Goal: Transaction & Acquisition: Purchase product/service

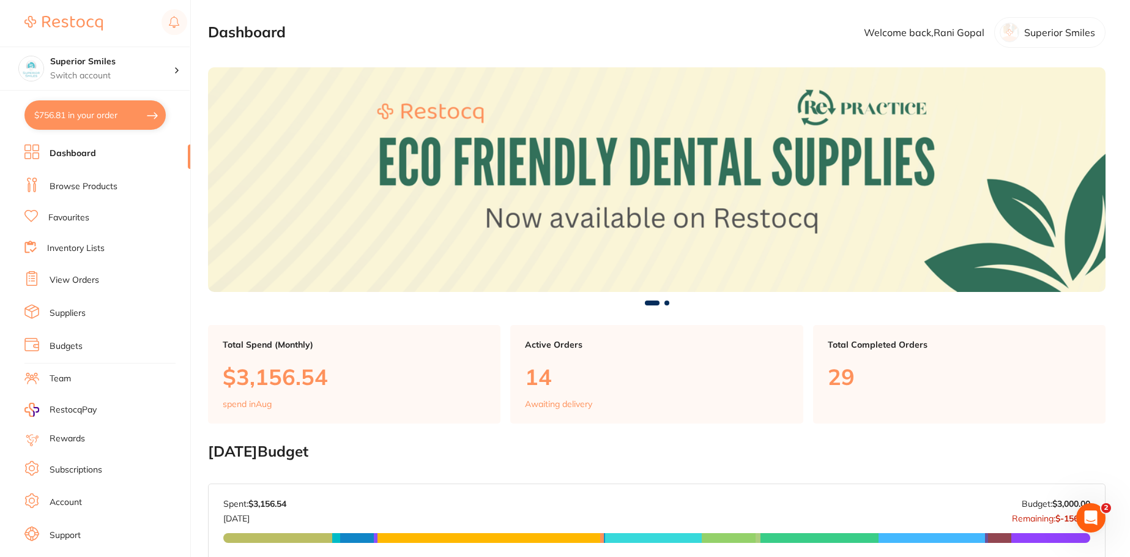
click at [108, 185] on link "Browse Products" at bounding box center [84, 186] width 68 height 12
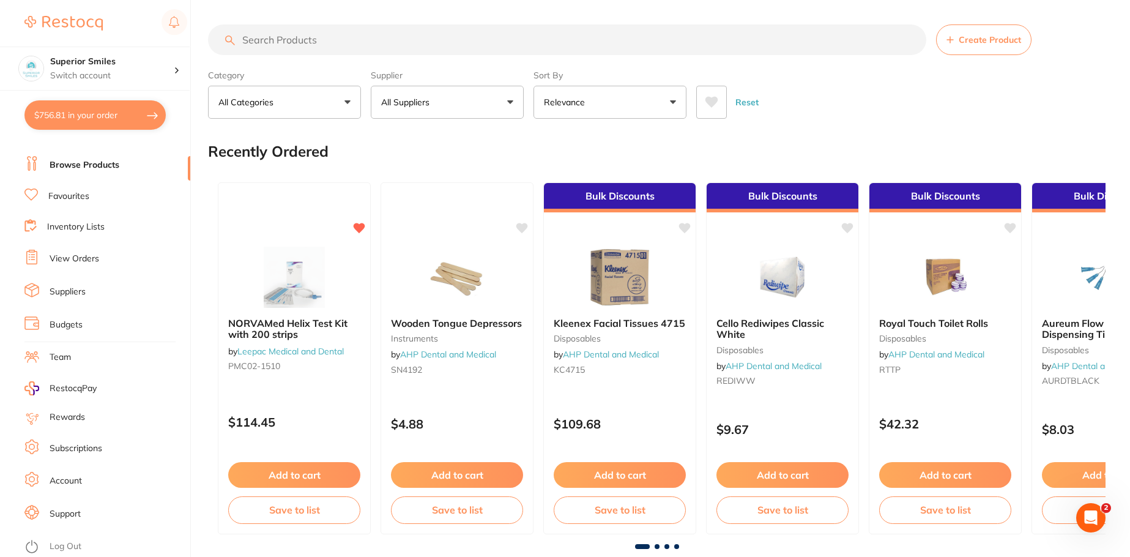
click at [100, 159] on link "Browse Products" at bounding box center [85, 165] width 70 height 12
click at [108, 159] on link "Browse Products" at bounding box center [85, 165] width 70 height 12
click at [264, 42] on input "search" at bounding box center [567, 39] width 718 height 31
type input "gaenial universal flow tips"
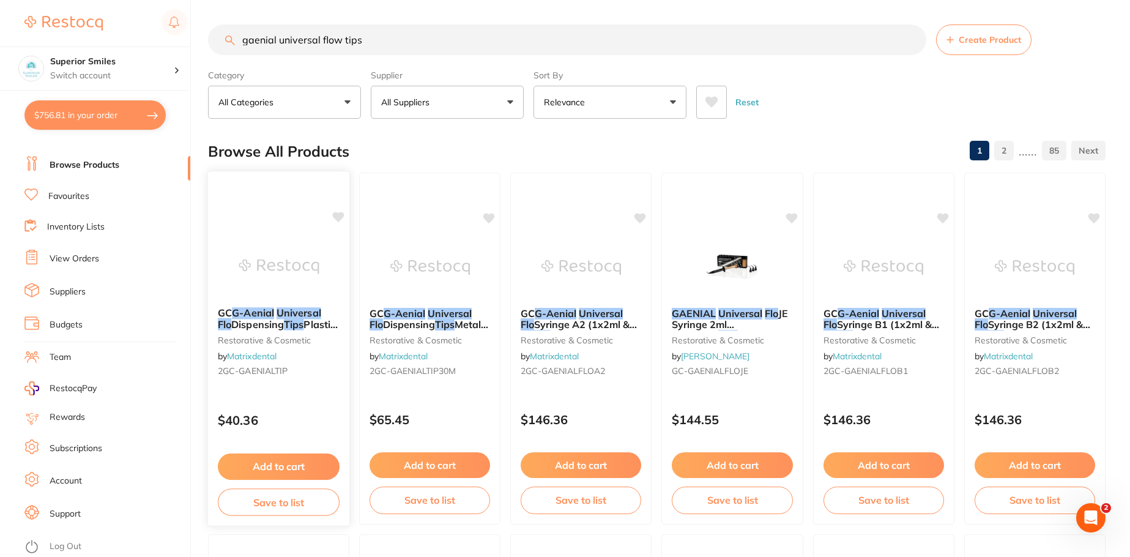
click at [277, 468] on button "Add to cart" at bounding box center [279, 466] width 122 height 26
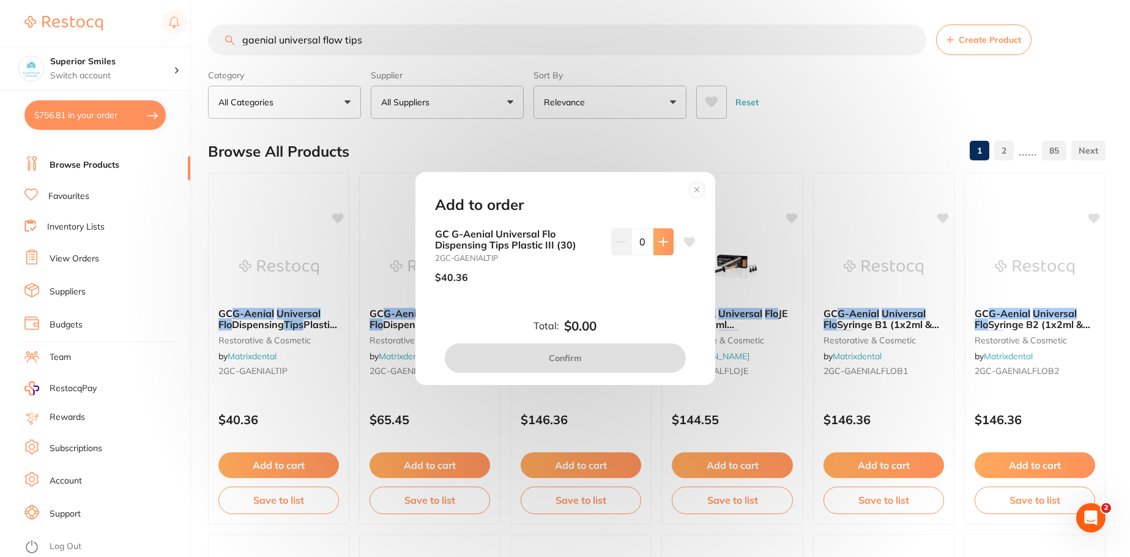
click at [663, 240] on icon at bounding box center [663, 242] width 10 height 10
type input "1"
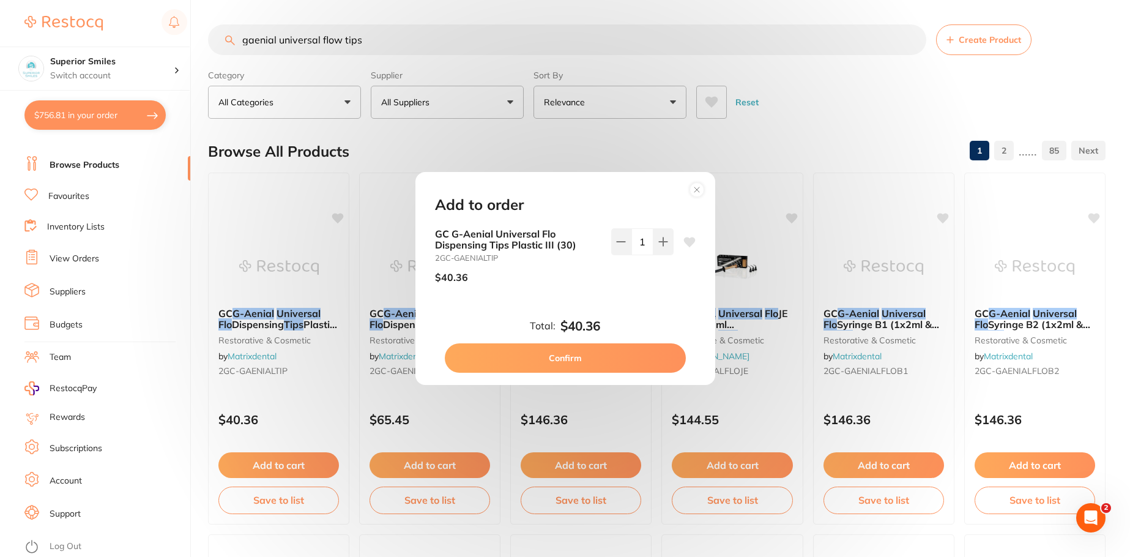
click at [615, 354] on button "Confirm" at bounding box center [565, 357] width 241 height 29
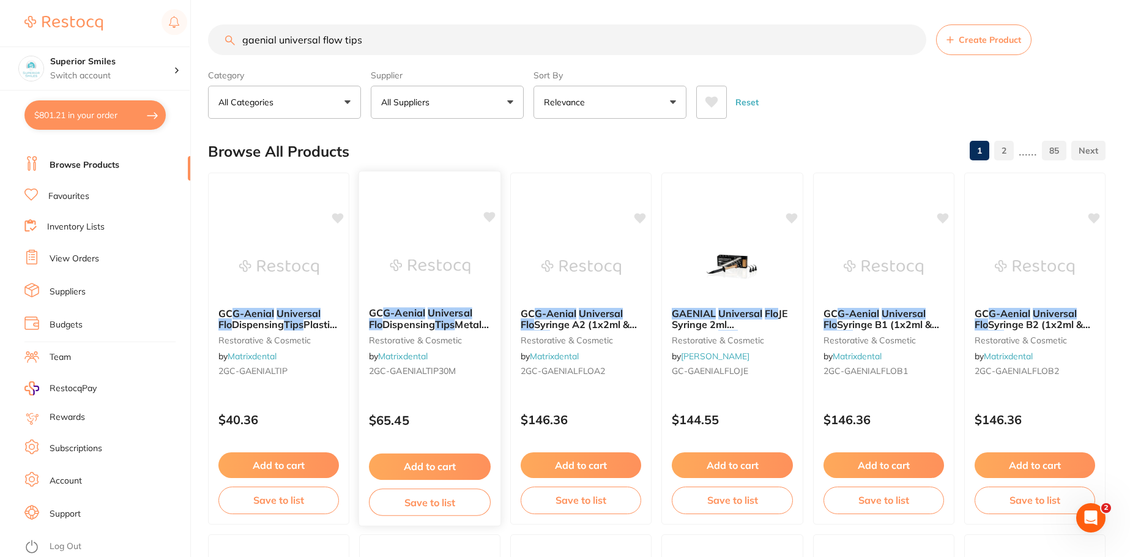
click at [419, 316] on em "G-Aenial" at bounding box center [404, 312] width 42 height 12
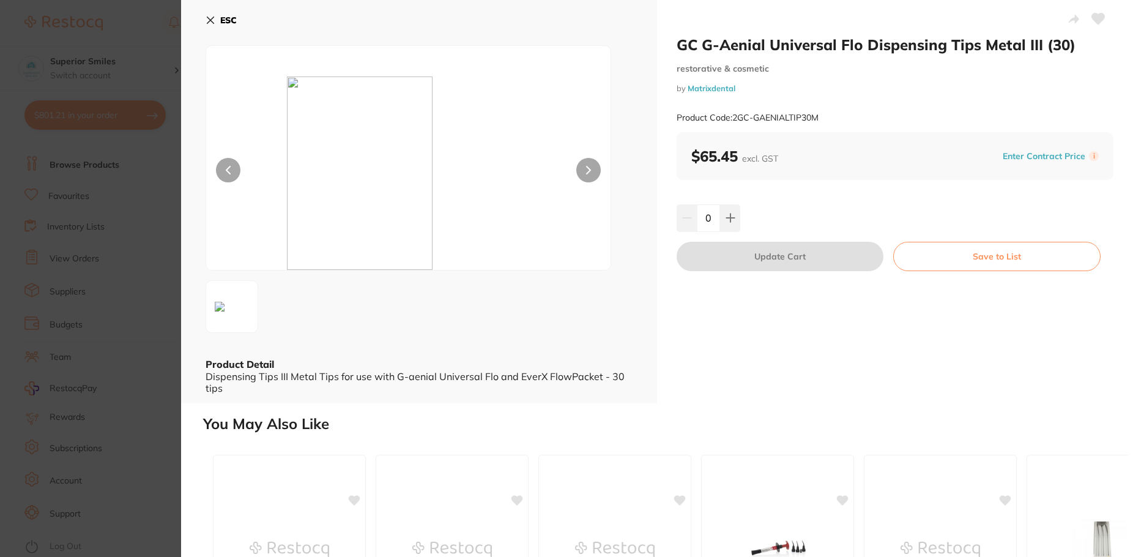
click at [209, 16] on icon at bounding box center [211, 20] width 10 height 10
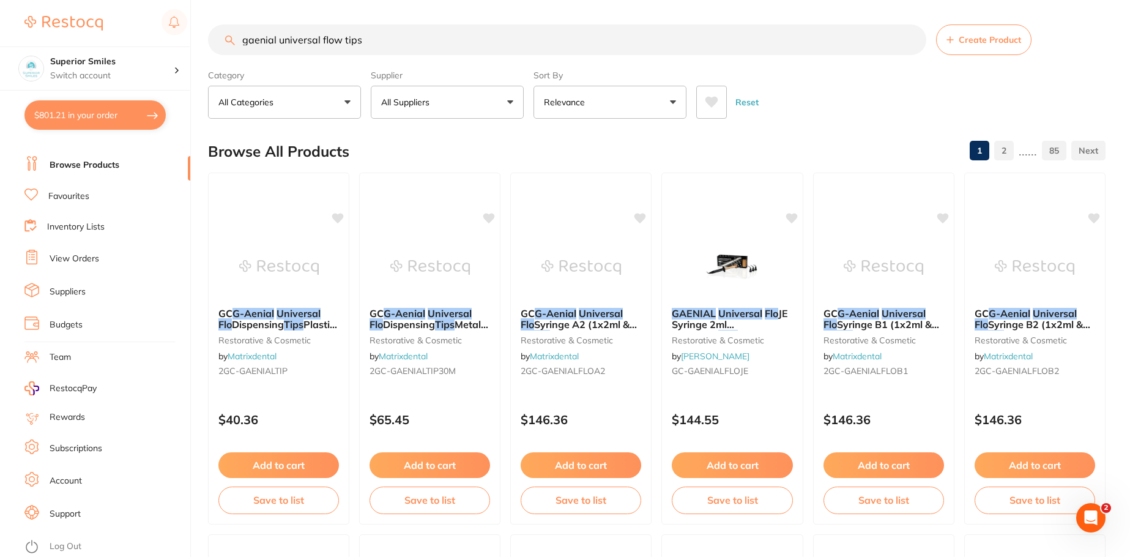
click at [68, 159] on link "Browse Products" at bounding box center [85, 165] width 70 height 12
click at [75, 159] on link "Browse Products" at bounding box center [85, 165] width 70 height 12
click at [375, 40] on input "gaenial universal flow tips" at bounding box center [567, 39] width 718 height 31
type input "gaenial universal flow tips plastic"
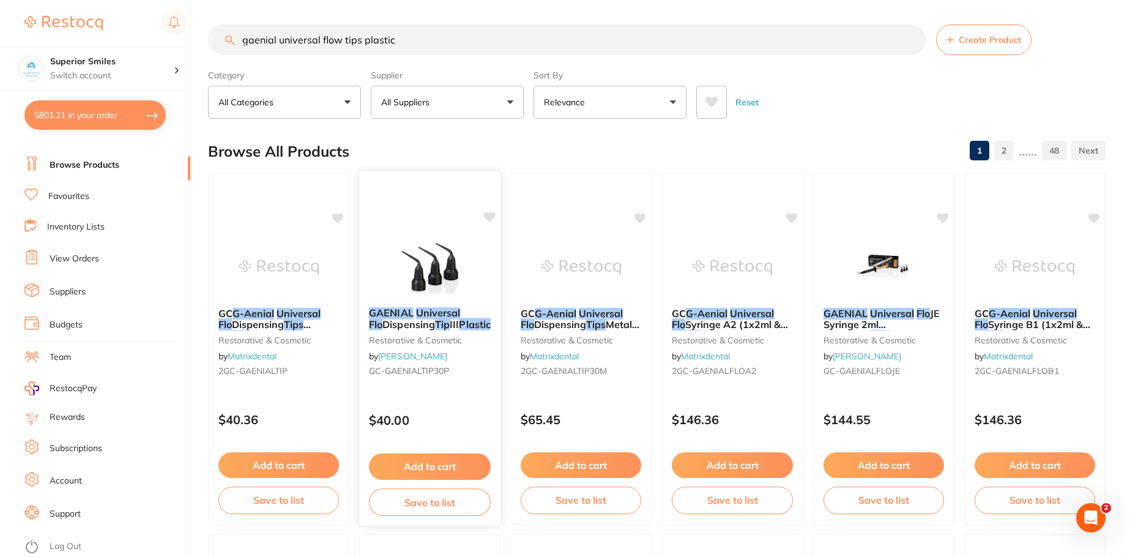
click at [447, 466] on button "Add to cart" at bounding box center [430, 466] width 122 height 26
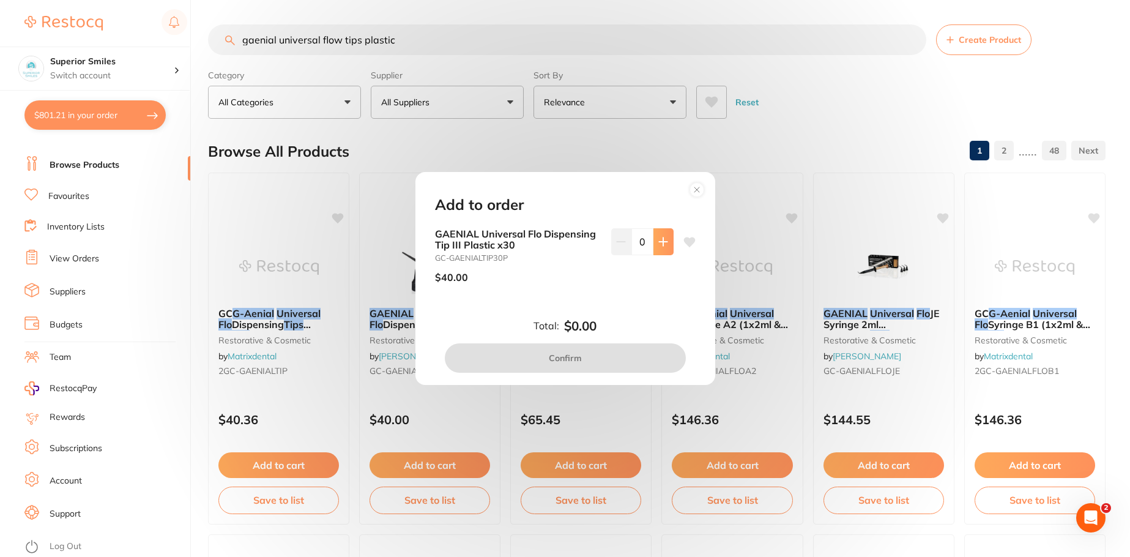
click at [664, 243] on icon at bounding box center [663, 242] width 10 height 10
type input "1"
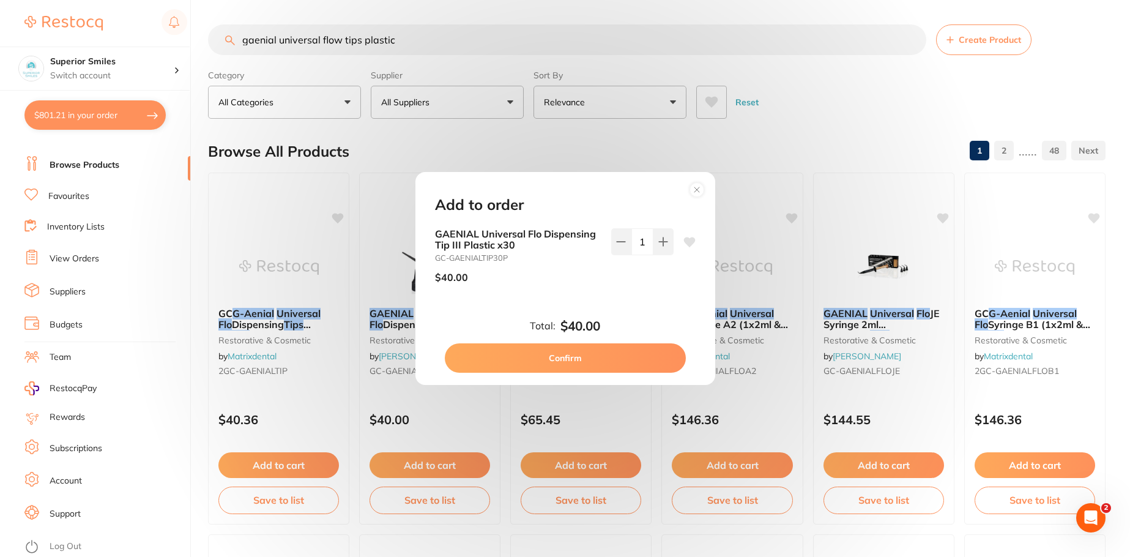
click at [565, 356] on button "Confirm" at bounding box center [565, 357] width 241 height 29
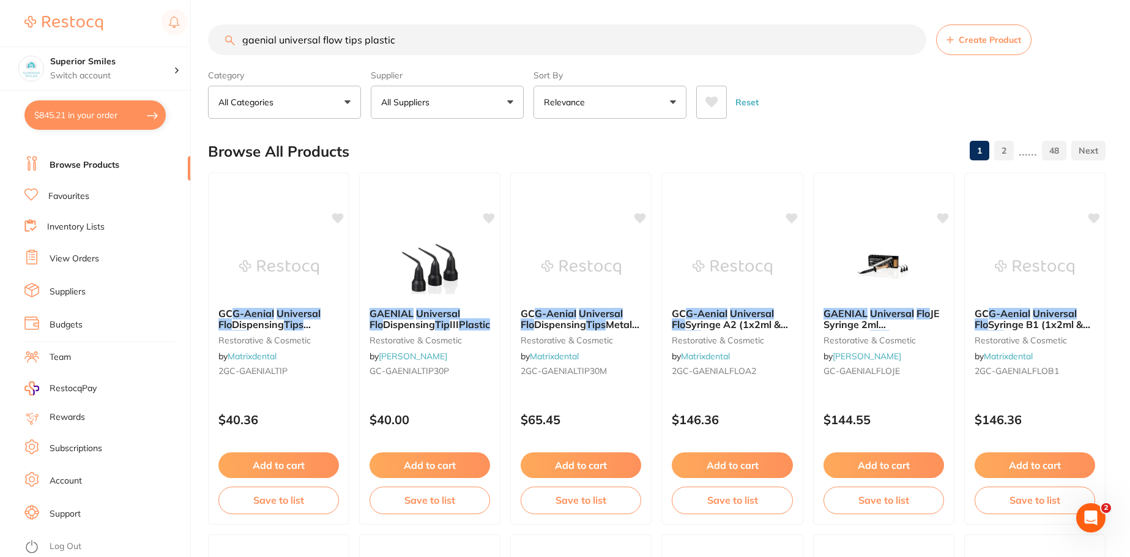
click at [89, 115] on button "$845.21 in your order" at bounding box center [94, 114] width 141 height 29
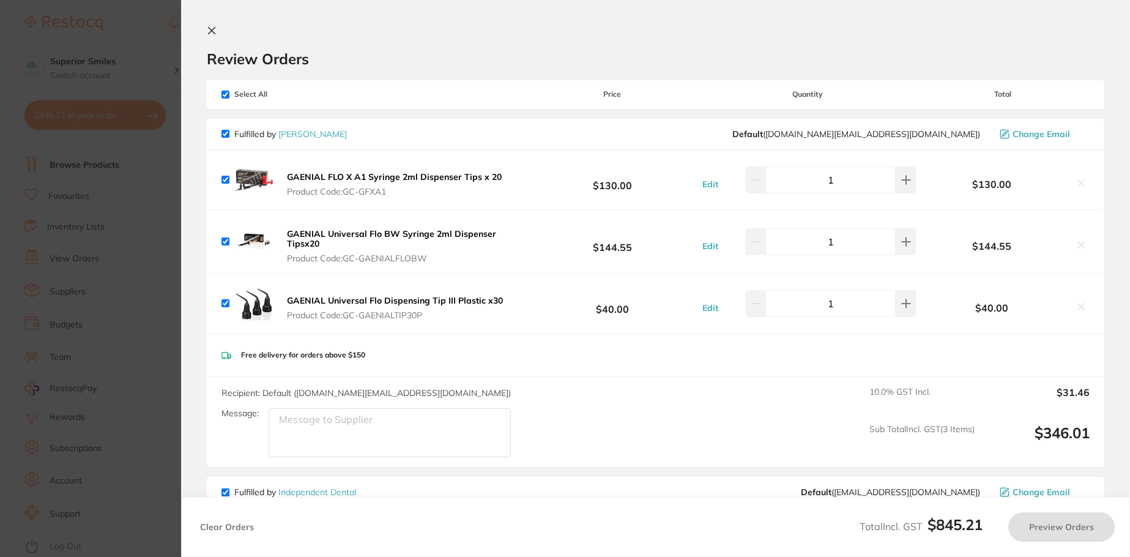
checkbox input "true"
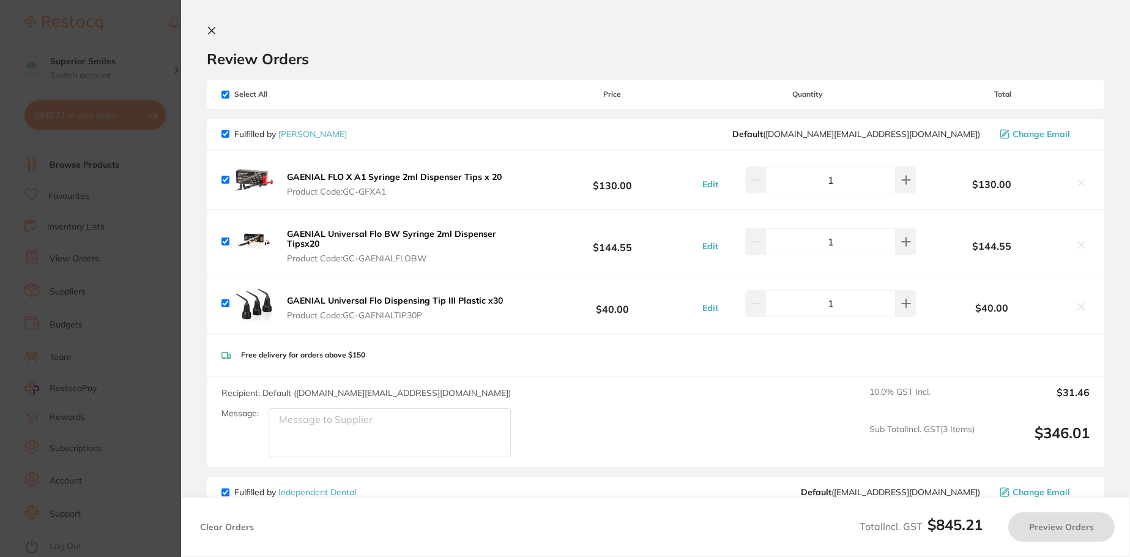
checkbox input "true"
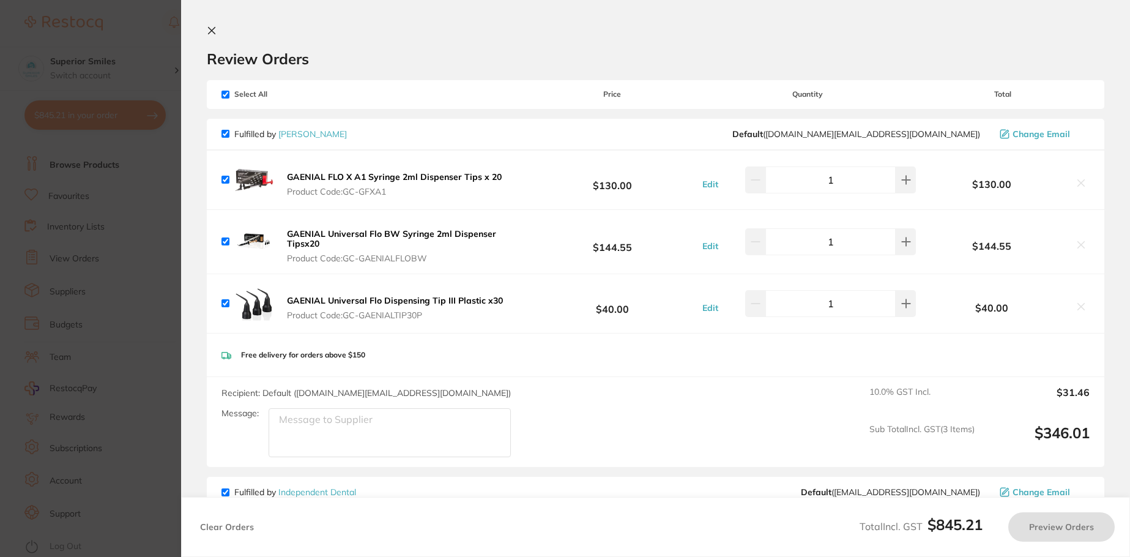
checkbox input "true"
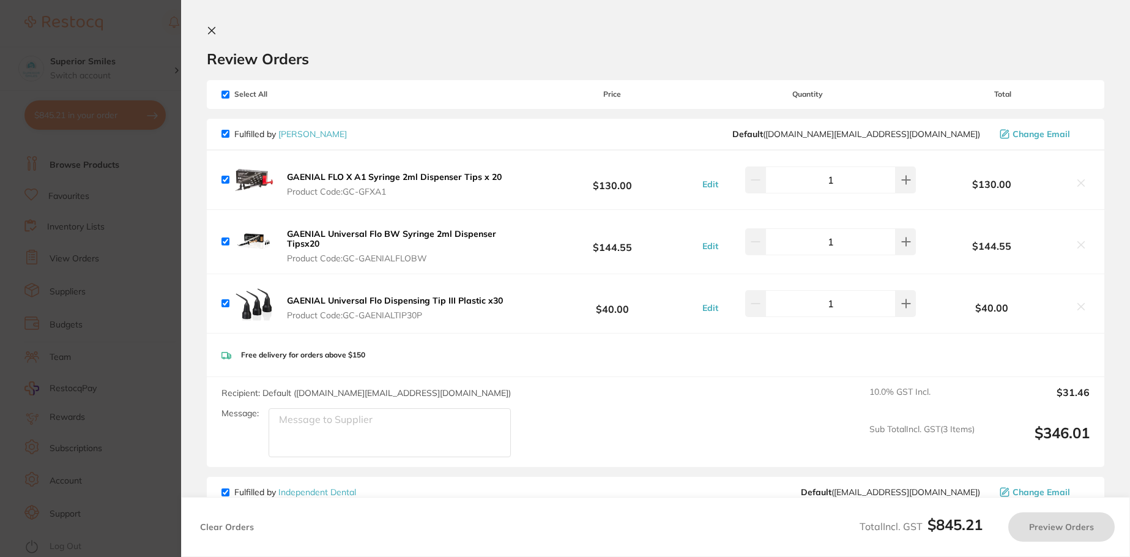
checkbox input "true"
click at [1082, 244] on icon at bounding box center [1084, 245] width 7 height 7
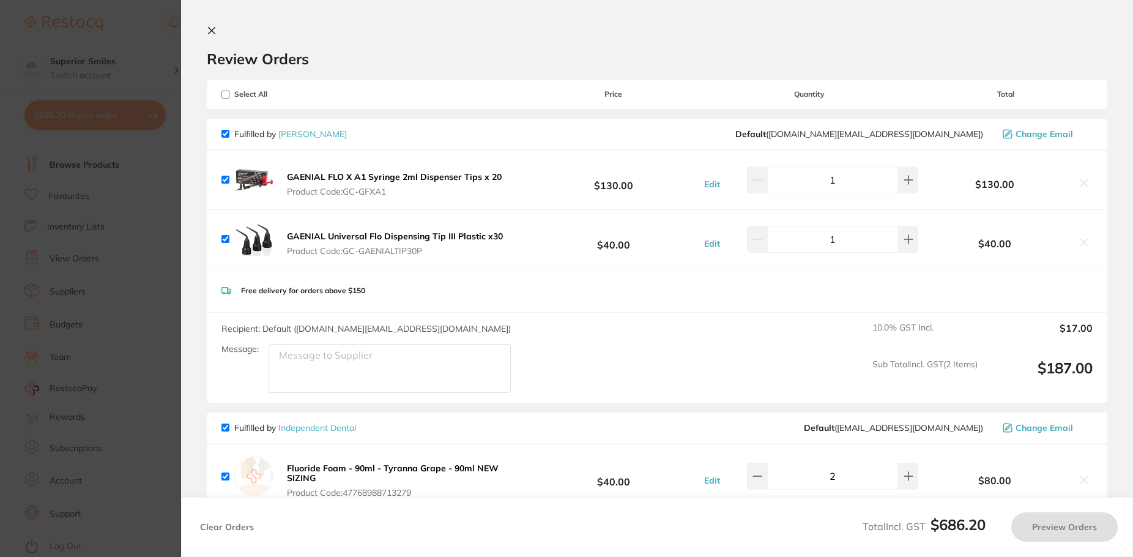
checkbox input "true"
click at [907, 185] on icon at bounding box center [909, 180] width 10 height 10
type input "2"
